Goal: Check status

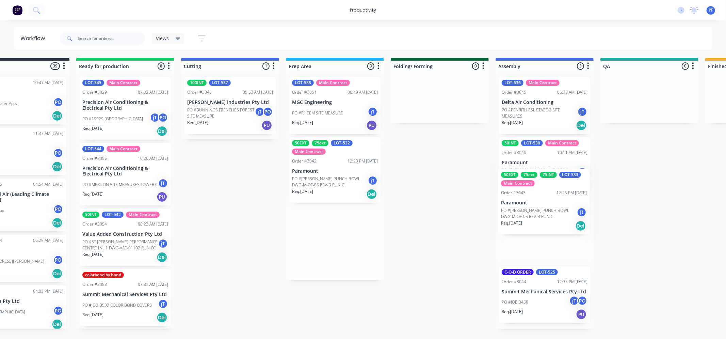
scroll to position [0, 56]
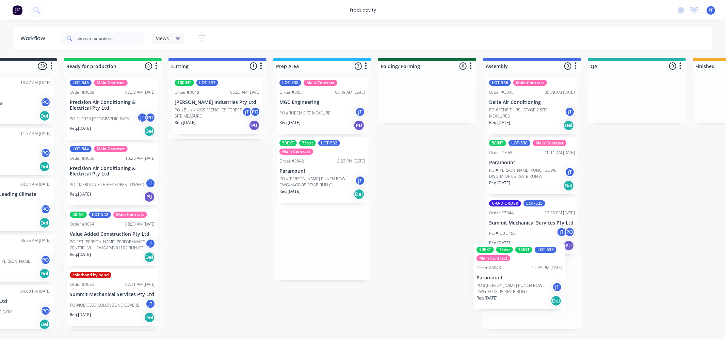
drag, startPoint x: 375, startPoint y: 181, endPoint x: 528, endPoint y: 281, distance: 183.2
click at [528, 281] on div "Submitted 39 Order #240 10:47 AM 24/09/24 Retro Air PO #Freshwater Apts PO Req.…" at bounding box center [605, 193] width 1332 height 271
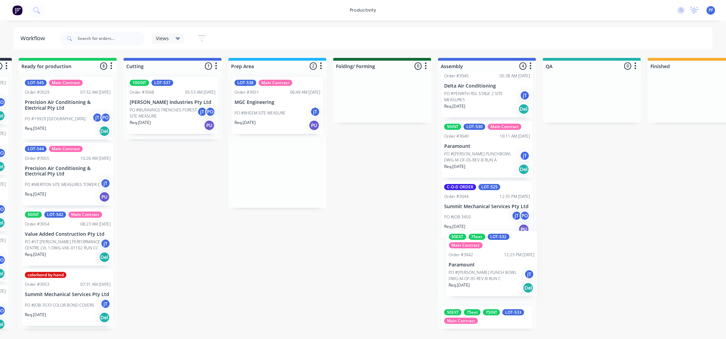
scroll to position [17, 0]
drag, startPoint x: 291, startPoint y: 179, endPoint x: 463, endPoint y: 270, distance: 193.8
click at [463, 270] on div "Submitted 39 Order #240 10:47 AM [DATE] Retro Air PO #Freshwater Apts PO Req. […" at bounding box center [560, 193] width 1332 height 271
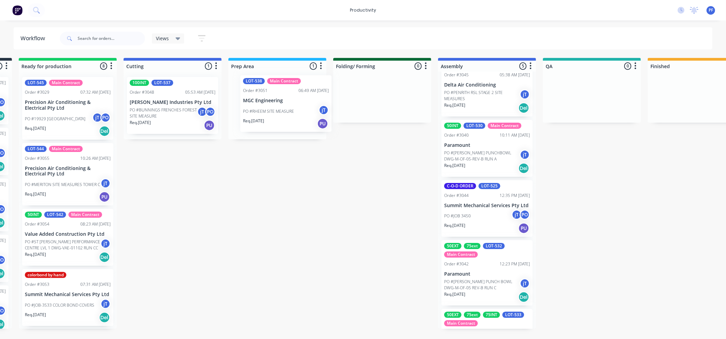
drag, startPoint x: 261, startPoint y: 106, endPoint x: 274, endPoint y: 104, distance: 12.4
click at [274, 104] on div "LOT-538 Main Contract Order #3051 06:49 AM 09/10/25 MGC Engineering PO #RHEEM S…" at bounding box center [277, 105] width 98 height 68
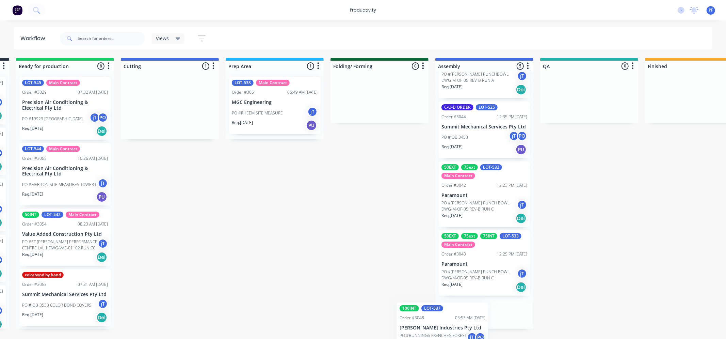
scroll to position [123, 0]
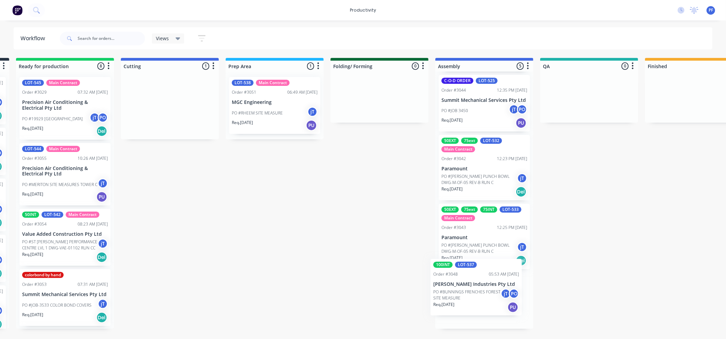
drag, startPoint x: 143, startPoint y: 108, endPoint x: 451, endPoint y: 295, distance: 359.7
click at [451, 296] on div "Submitted 39 Order #240 10:47 AM [DATE] Retro Air PO #Freshwater Apts PO Req. […" at bounding box center [557, 193] width 1332 height 271
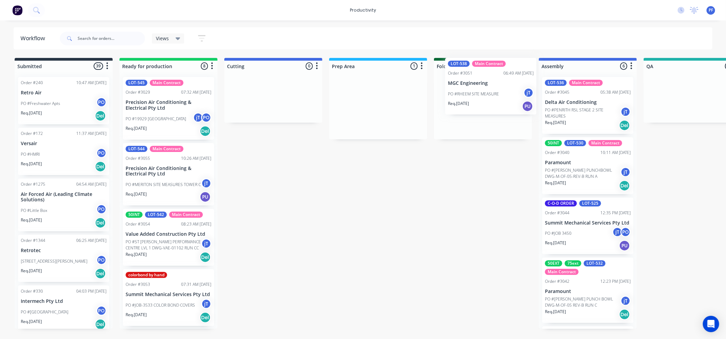
drag, startPoint x: 382, startPoint y: 105, endPoint x: 491, endPoint y: 86, distance: 111.0
click at [498, 86] on div "Submitted 39 Order #240 10:47 AM [DATE] Retro Air PO #Freshwater Apts PO Req. […" at bounding box center [661, 193] width 1332 height 271
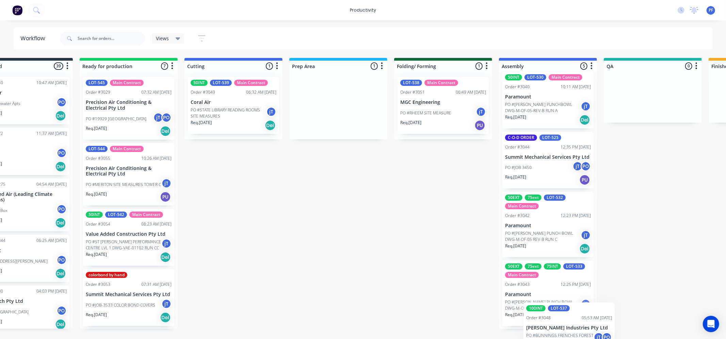
scroll to position [123, 0]
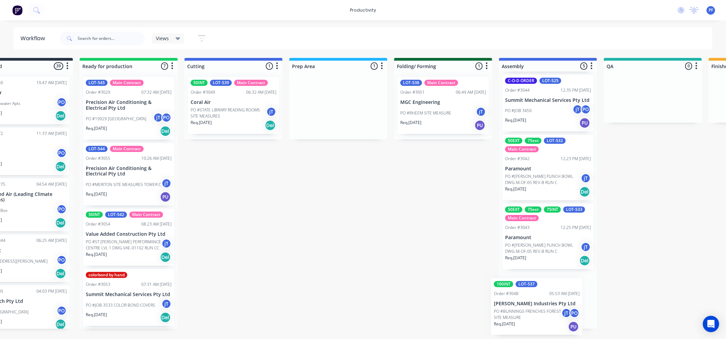
drag, startPoint x: 357, startPoint y: 117, endPoint x: 523, endPoint y: 315, distance: 257.8
click at [522, 315] on div "Submitted 39 Order #240 10:47 AM 24/09/24 Retro Air PO #Freshwater Apts PO Req.…" at bounding box center [621, 193] width 1332 height 271
